Goal: Obtain resource: Download file/media

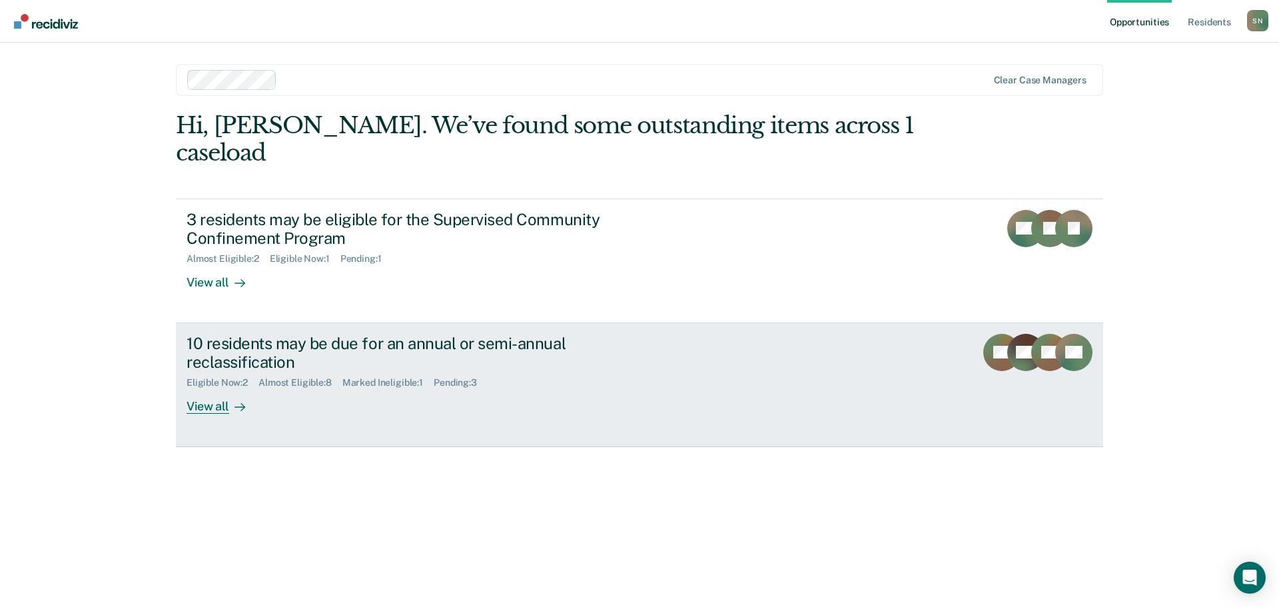
click at [532, 382] on div "10 residents may be due for an annual or semi-annual reclassification Eligible …" at bounding box center [437, 374] width 500 height 81
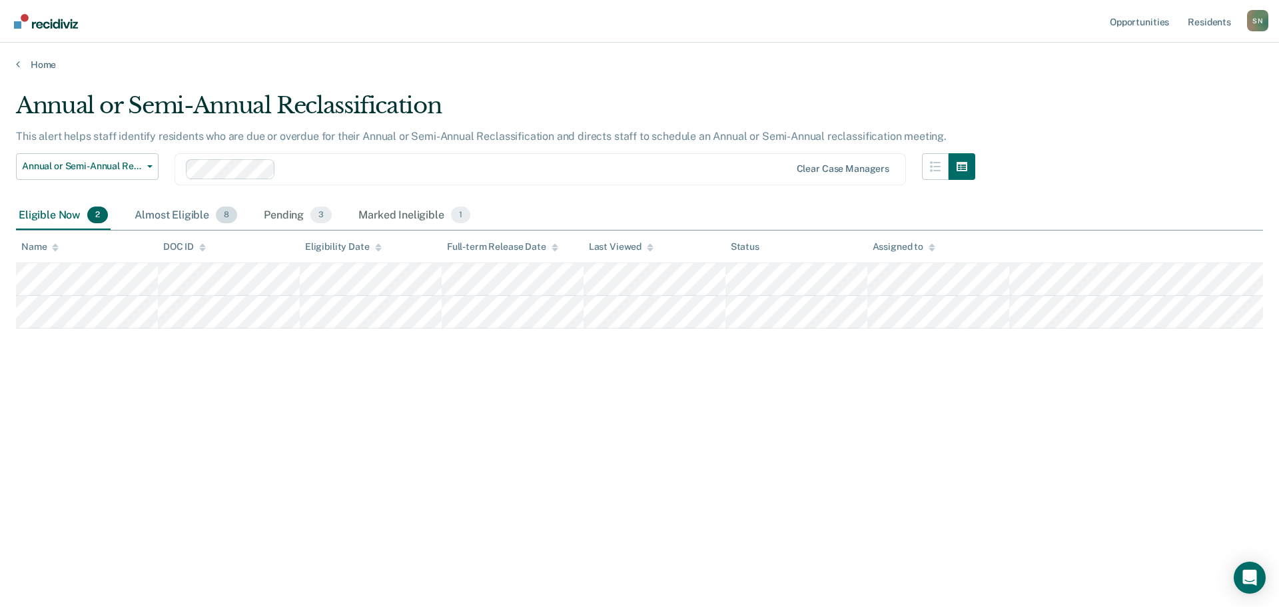
click at [183, 220] on div "Almost Eligible 8" at bounding box center [186, 215] width 108 height 29
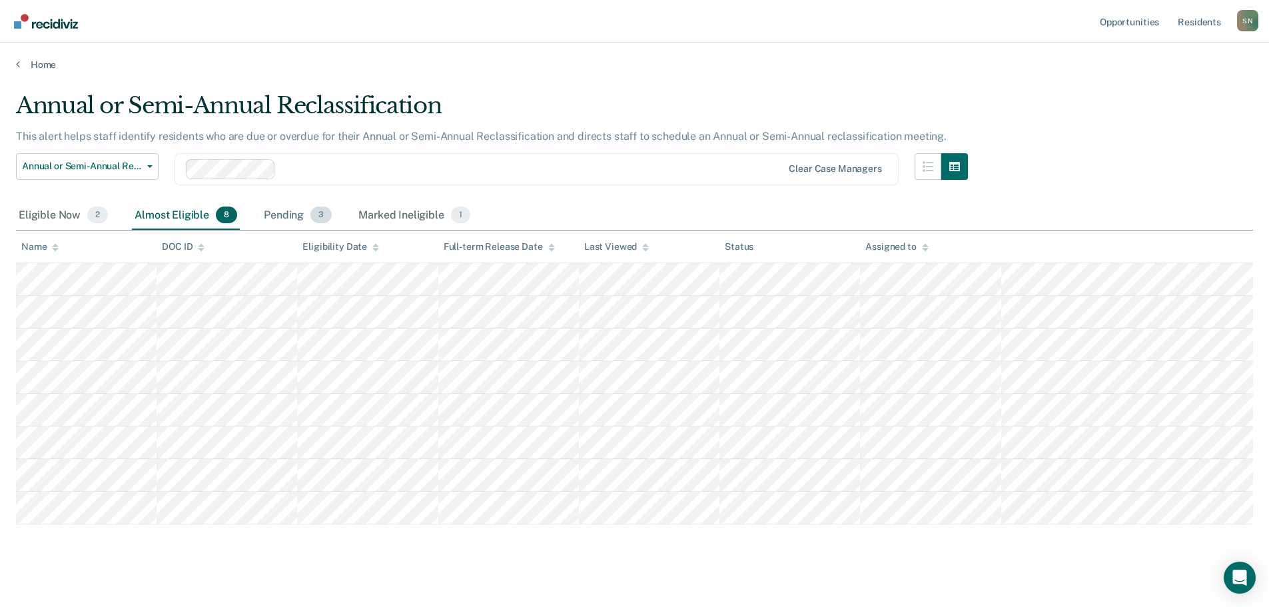
click at [284, 213] on div "Pending 3" at bounding box center [297, 215] width 73 height 29
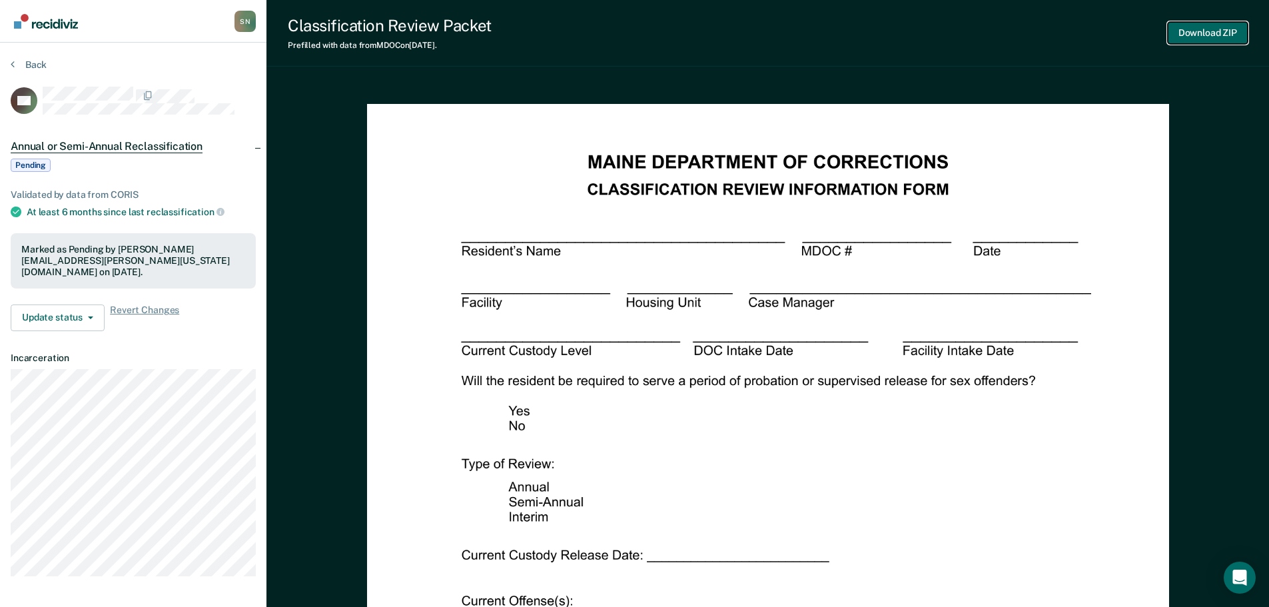
click at [1205, 35] on button "Download ZIP" at bounding box center [1208, 33] width 80 height 22
